Goal: Transaction & Acquisition: Purchase product/service

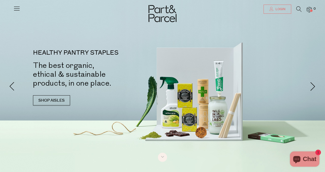
click at [277, 8] on span "Login" at bounding box center [279, 9] width 11 height 4
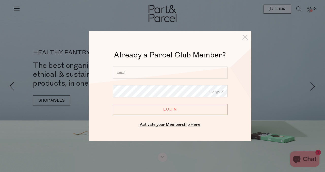
click at [145, 74] on input "email" at bounding box center [170, 72] width 114 height 12
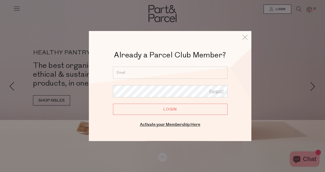
type input "ejknock@gmail.com"
click at [173, 111] on input "Login" at bounding box center [170, 108] width 114 height 11
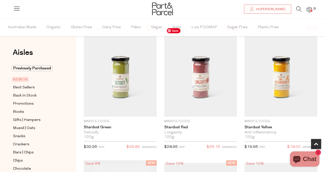
scroll to position [290, 0]
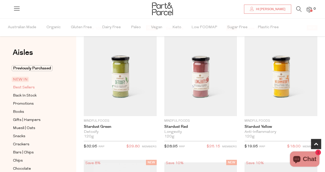
click at [27, 86] on span "Best Sellers" at bounding box center [24, 87] width 22 height 6
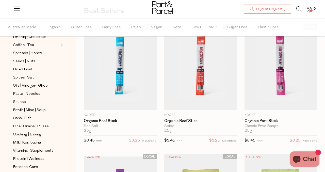
scroll to position [142, 0]
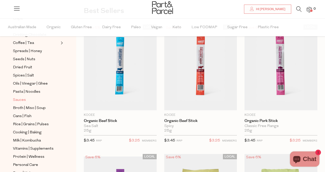
click at [22, 99] on span "Sauces" at bounding box center [19, 100] width 13 height 6
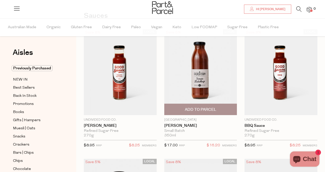
scroll to position [39, 0]
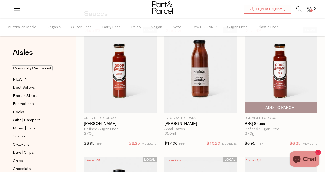
click at [278, 106] on span "Add To Parcel" at bounding box center [280, 107] width 31 height 5
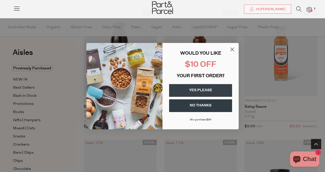
scroll to position [230, 0]
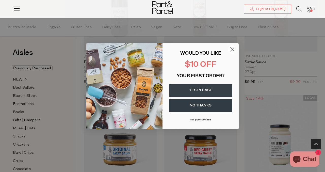
click at [232, 49] on circle "Close dialog" at bounding box center [232, 49] width 8 height 8
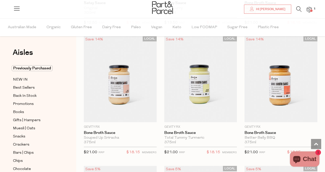
scroll to position [418, 0]
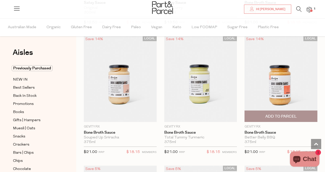
click at [277, 115] on span "Add To Parcel" at bounding box center [280, 116] width 31 height 5
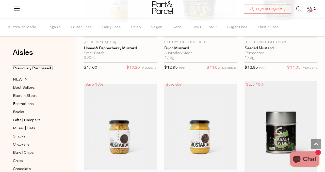
scroll to position [1820, 0]
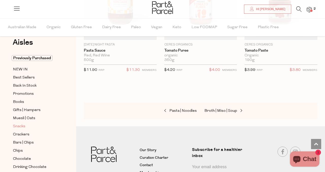
scroll to position [11, 0]
click at [30, 77] on span "Best Sellers" at bounding box center [24, 77] width 22 height 6
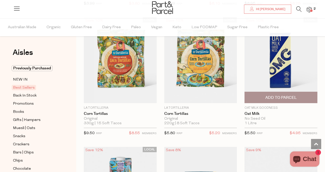
scroll to position [1225, 0]
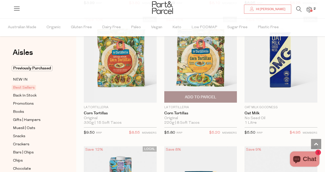
click at [203, 94] on span "Add To Parcel" at bounding box center [200, 96] width 31 height 5
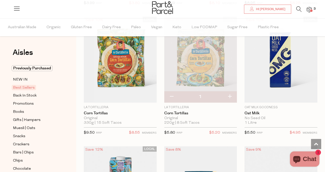
click at [230, 96] on button "button" at bounding box center [229, 96] width 14 height 11
type input "2"
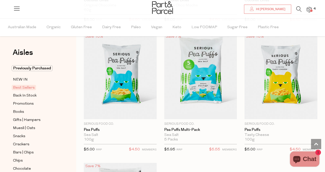
scroll to position [1597, 0]
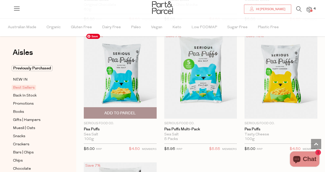
click at [123, 110] on span "Add To Parcel" at bounding box center [119, 112] width 31 height 5
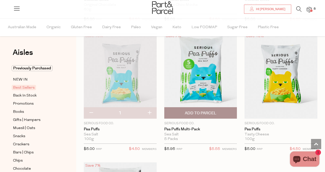
click at [206, 108] on span "Add To Parcel" at bounding box center [201, 112] width 70 height 11
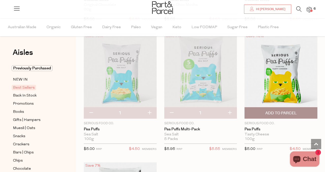
click at [277, 111] on span "Add To Parcel" at bounding box center [280, 112] width 31 height 5
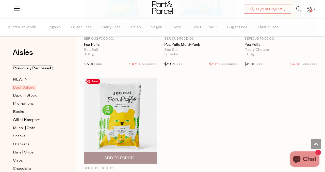
scroll to position [1702, 0]
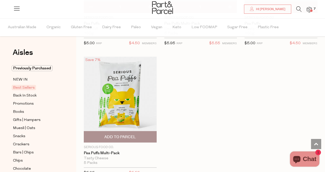
click at [123, 134] on span "Add To Parcel" at bounding box center [119, 136] width 31 height 5
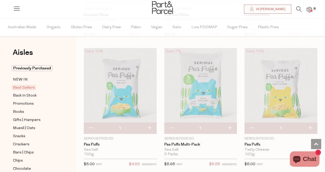
scroll to position [1581, 0]
click at [229, 127] on button "button" at bounding box center [229, 128] width 14 height 11
type input "2"
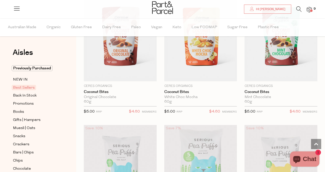
scroll to position [1470, 0]
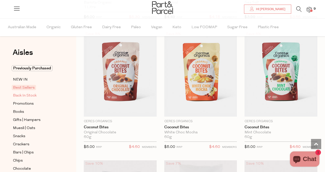
click at [28, 96] on span "Back In Stock" at bounding box center [25, 96] width 24 height 6
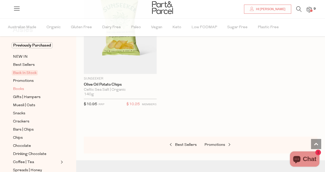
scroll to position [23, 0]
click at [31, 82] on span "Promotions" at bounding box center [23, 81] width 21 height 6
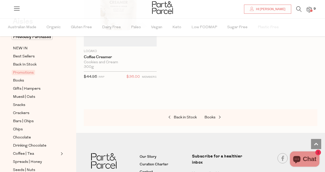
scroll to position [33, 0]
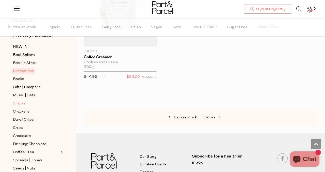
click at [21, 104] on span "Snacks" at bounding box center [19, 103] width 12 height 6
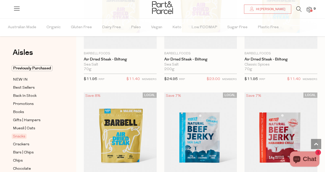
type input "2"
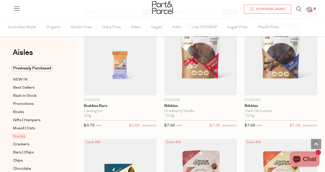
scroll to position [1096, 0]
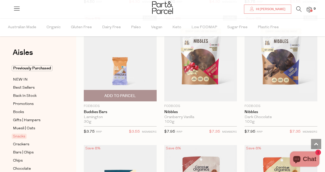
click at [132, 95] on span "Add To Parcel" at bounding box center [119, 95] width 31 height 5
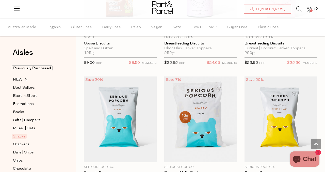
scroll to position [1683, 0]
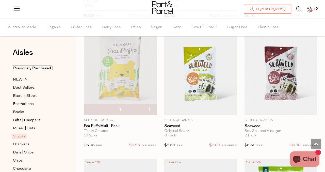
scroll to position [2117, 0]
type input "2"
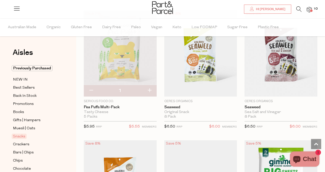
scroll to position [2136, 0]
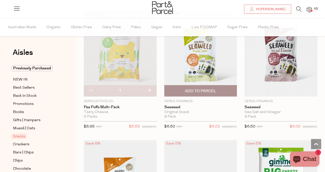
click at [201, 88] on span "Add To Parcel" at bounding box center [200, 90] width 31 height 5
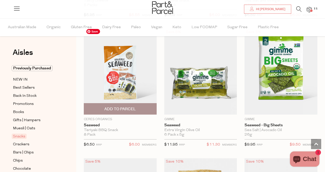
scroll to position [2250, 0]
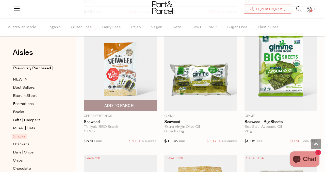
click at [121, 103] on span "Add To Parcel" at bounding box center [119, 105] width 31 height 5
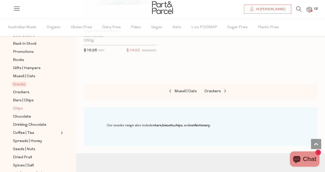
scroll to position [51, 0]
click at [27, 79] on span "Muesli | Oats" at bounding box center [24, 77] width 22 height 6
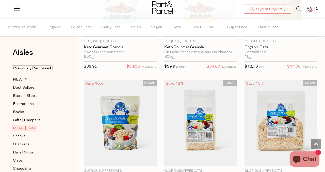
scroll to position [1689, 0]
